Goal: Navigation & Orientation: Find specific page/section

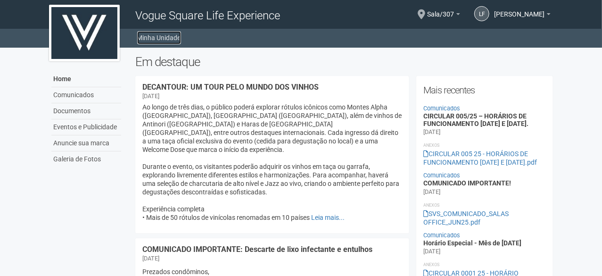
click at [159, 36] on link "Minha Unidade" at bounding box center [159, 37] width 44 height 13
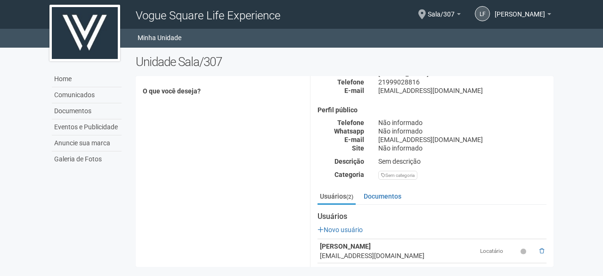
scroll to position [78, 0]
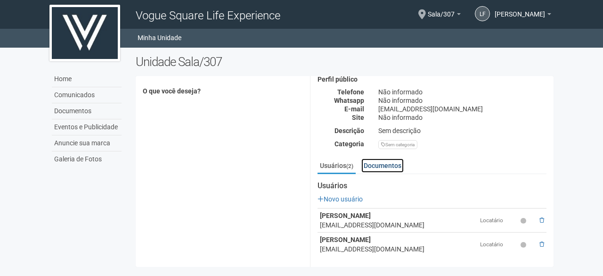
click at [376, 170] on link "Documentos" at bounding box center [383, 165] width 42 height 14
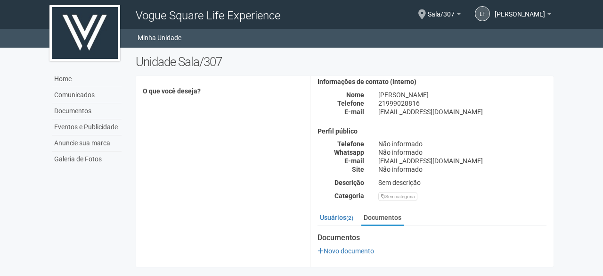
scroll to position [25, 0]
click at [448, 14] on link "Sala/307" at bounding box center [444, 16] width 33 height 8
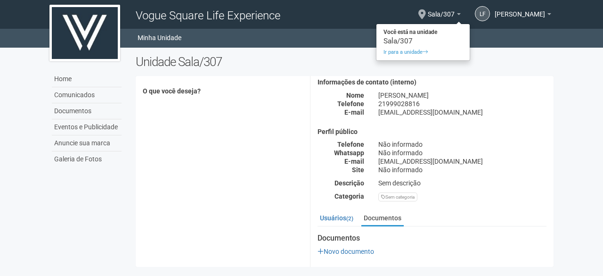
click at [554, 16] on div "LF [PERSON_NAME] [PERSON_NAME] [EMAIL_ADDRESS][DOMAIN_NAME] Meu perfil Alterar …" at bounding box center [453, 14] width 206 height 26
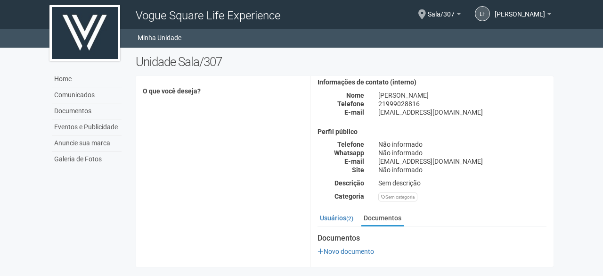
click at [549, 11] on div "LF LUIZ FELIPE SOUZA LUIZ FELIPE SOUZA platinum@platinumproducoes.net Meu perfi…" at bounding box center [506, 14] width 90 height 27
click at [548, 14] on b at bounding box center [550, 14] width 4 height 2
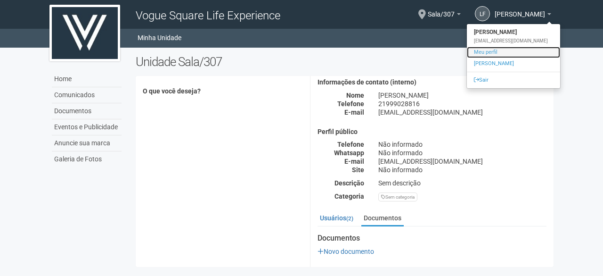
click at [506, 49] on link "Meu perfil" at bounding box center [513, 52] width 93 height 11
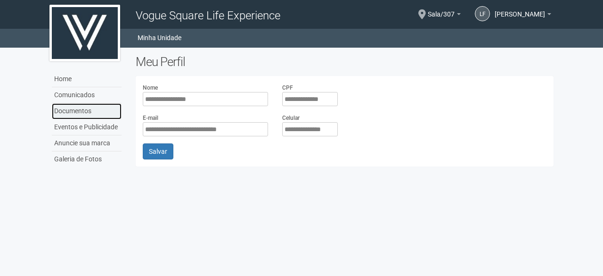
click at [75, 113] on link "Documentos" at bounding box center [87, 111] width 70 height 16
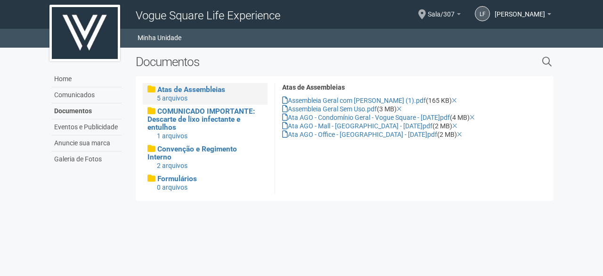
click at [444, 14] on span "Sala/307" at bounding box center [441, 9] width 27 height 16
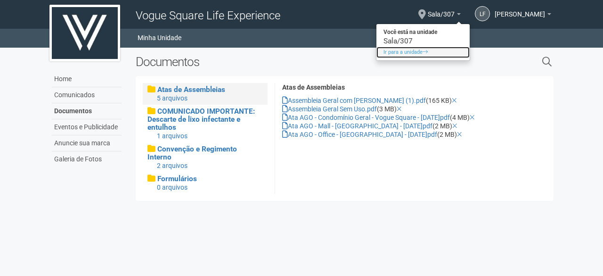
click at [395, 53] on link "Ir para a unidade" at bounding box center [423, 52] width 93 height 11
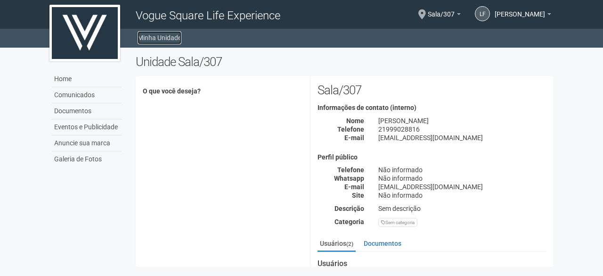
click at [163, 37] on link "Minha Unidade" at bounding box center [160, 37] width 44 height 13
click at [437, 16] on span "Sala/307" at bounding box center [441, 9] width 27 height 16
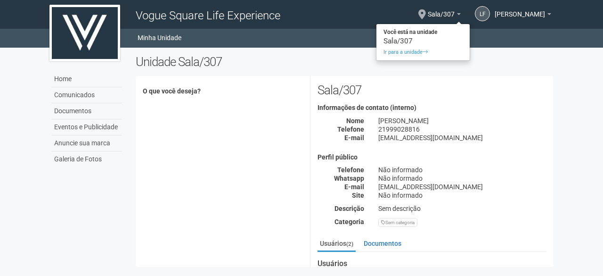
click at [176, 174] on div "**********" at bounding box center [345, 171] width 418 height 177
